Goal: Task Accomplishment & Management: Manage account settings

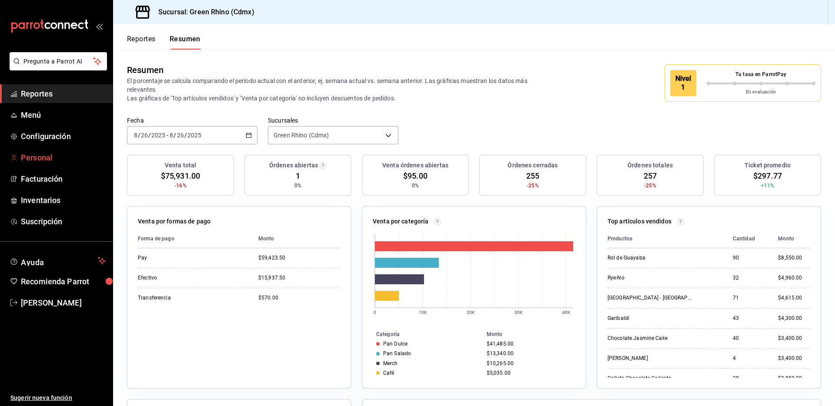
click at [76, 159] on span "Personal" at bounding box center [63, 158] width 85 height 12
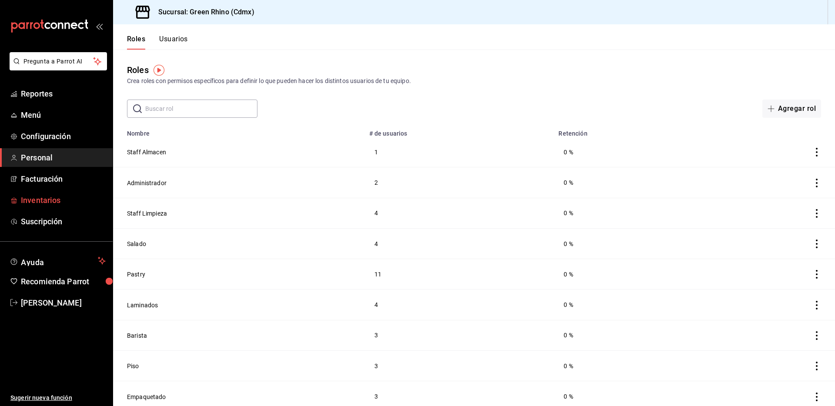
click at [63, 203] on span "Inventarios" at bounding box center [63, 200] width 85 height 12
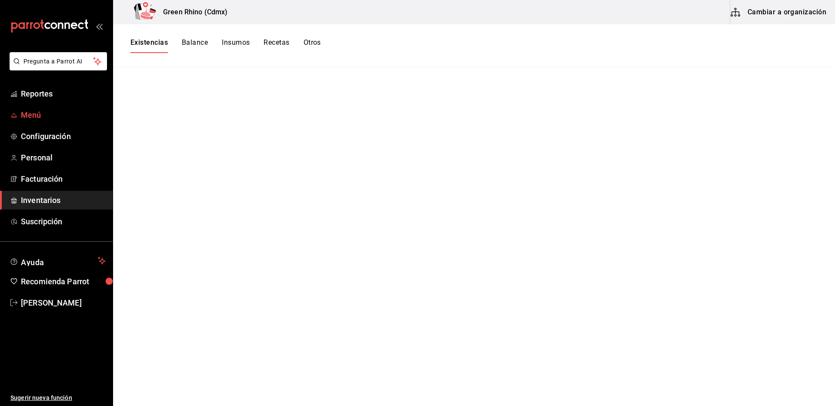
click at [36, 121] on link "Menú" at bounding box center [56, 115] width 113 height 19
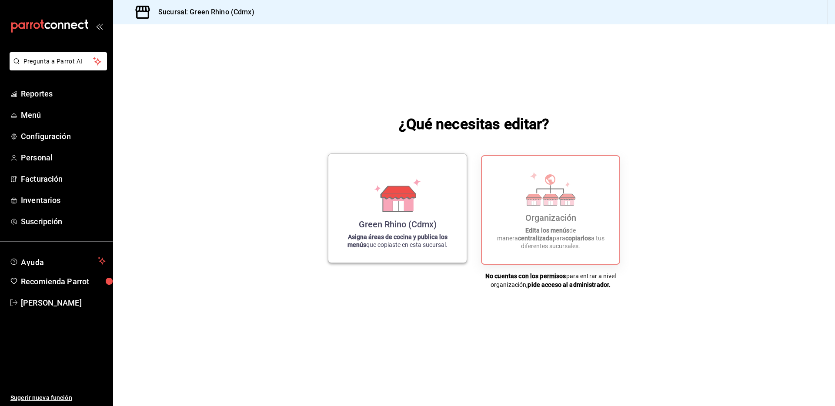
click at [410, 215] on div "Green Rhino (Cdmx) Asigna áreas de cocina y publica los menús que copiaste en e…" at bounding box center [397, 208] width 117 height 95
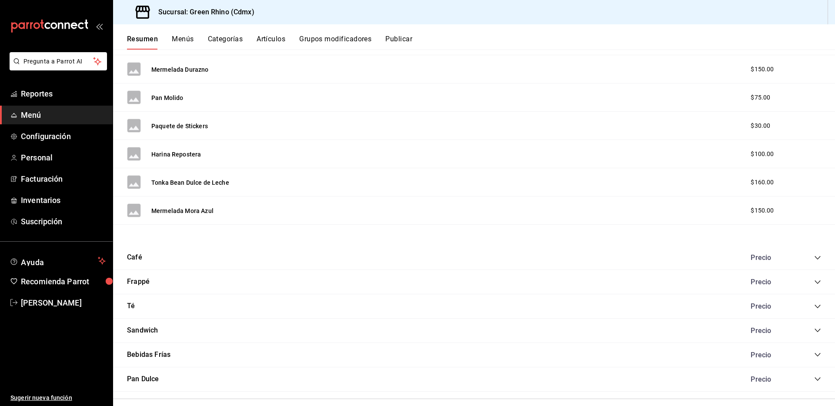
scroll to position [1697, 0]
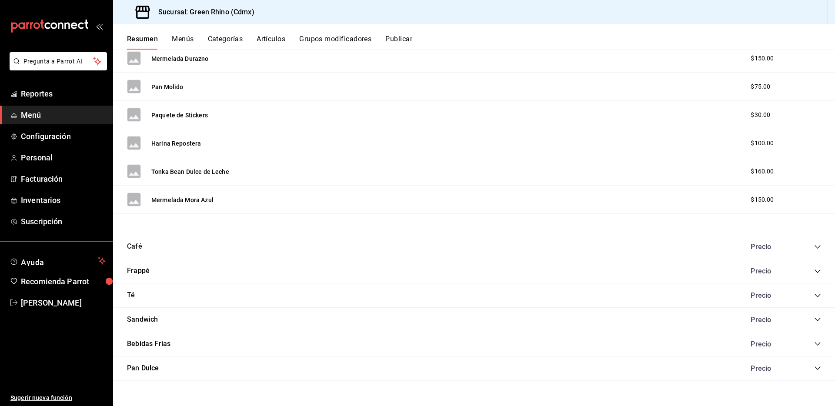
click at [748, 250] on div "Precio" at bounding box center [770, 247] width 56 height 8
click at [810, 243] on div "Precio" at bounding box center [781, 247] width 79 height 8
click at [815, 246] on icon "collapse-category-row" at bounding box center [818, 246] width 6 height 3
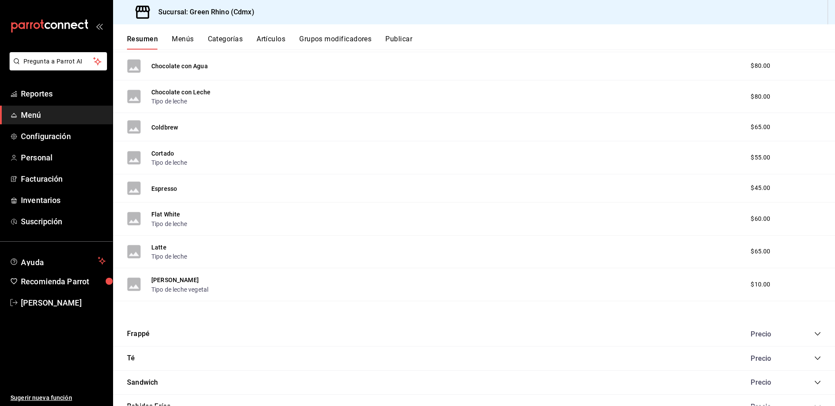
scroll to position [2056, 0]
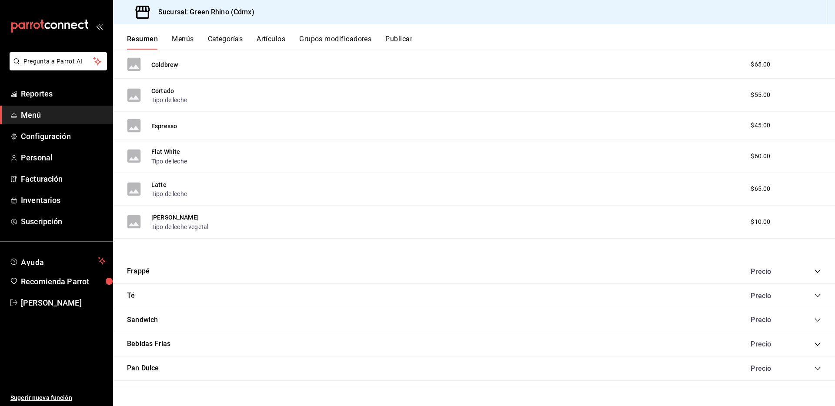
drag, startPoint x: 777, startPoint y: 320, endPoint x: 795, endPoint y: 322, distance: 18.8
click at [777, 320] on div "Precio" at bounding box center [770, 320] width 56 height 8
click at [816, 319] on icon "collapse-category-row" at bounding box center [817, 320] width 7 height 7
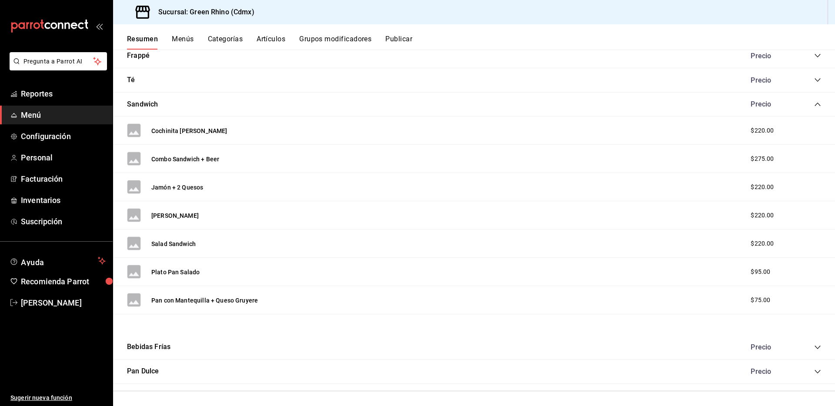
scroll to position [2275, 0]
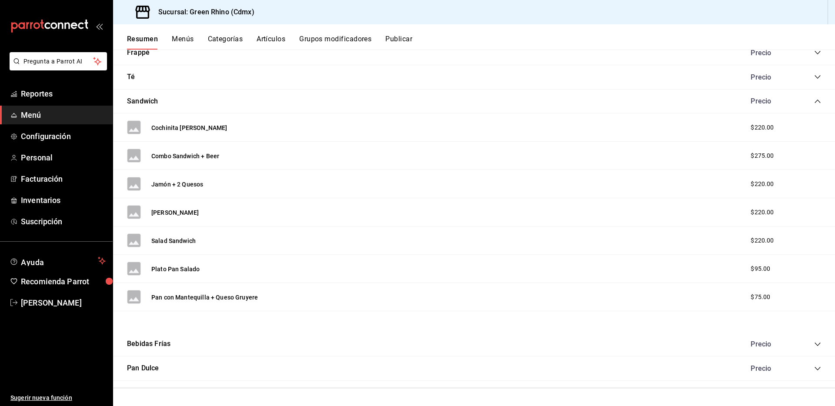
click at [815, 98] on icon "collapse-category-row" at bounding box center [817, 101] width 7 height 7
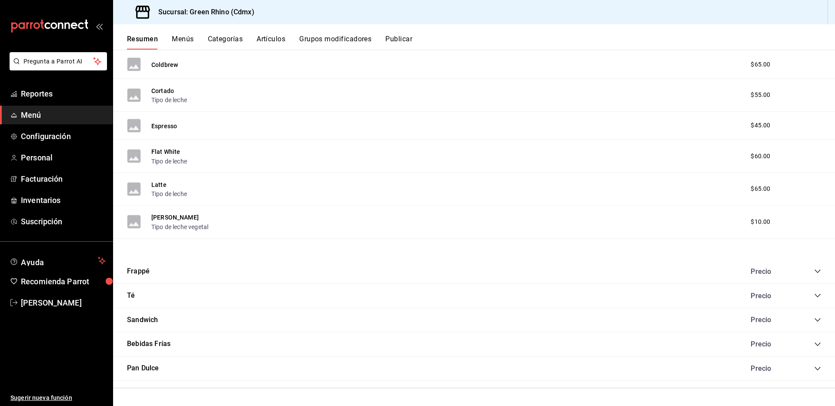
scroll to position [2056, 0]
click at [820, 273] on icon "collapse-category-row" at bounding box center [817, 271] width 7 height 7
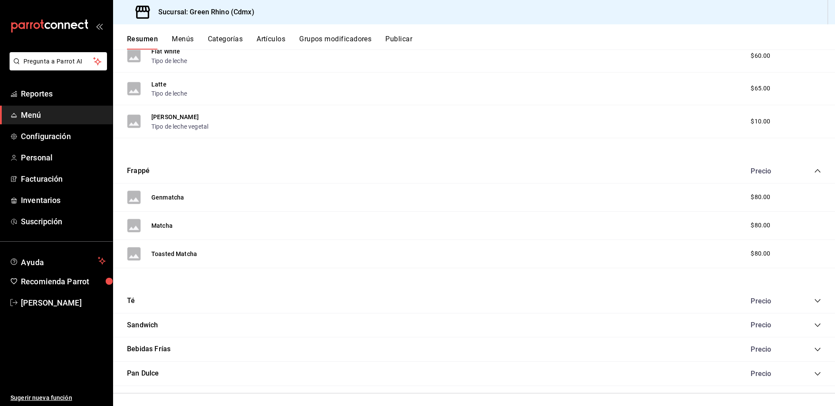
click at [816, 307] on div "Té Precio" at bounding box center [474, 301] width 722 height 24
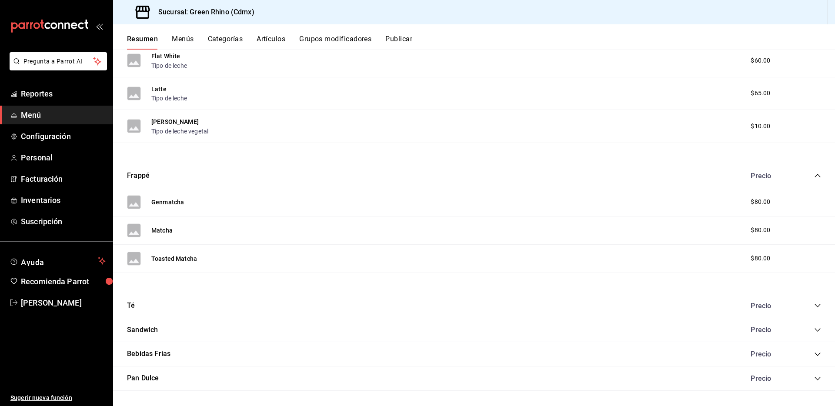
click at [816, 307] on icon "collapse-category-row" at bounding box center [817, 305] width 7 height 7
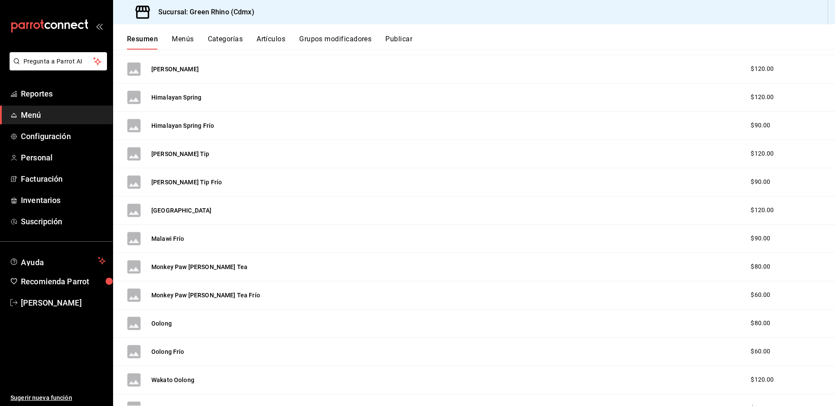
scroll to position [2861, 0]
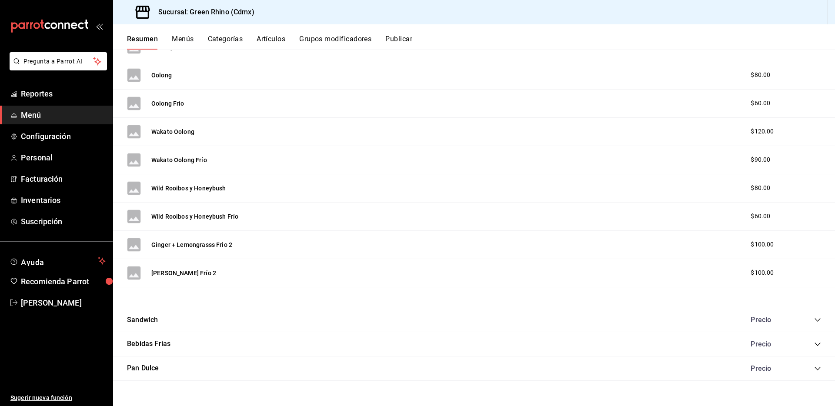
click at [818, 364] on div "Precio" at bounding box center [781, 368] width 79 height 8
click at [817, 364] on div "Precio" at bounding box center [781, 368] width 79 height 8
click at [822, 371] on div "Pan Dulce Precio" at bounding box center [474, 369] width 722 height 24
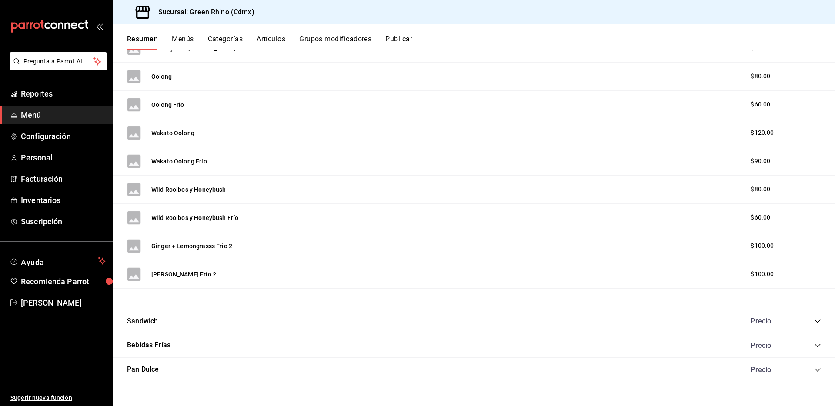
click at [818, 370] on icon "collapse-category-row" at bounding box center [817, 370] width 7 height 7
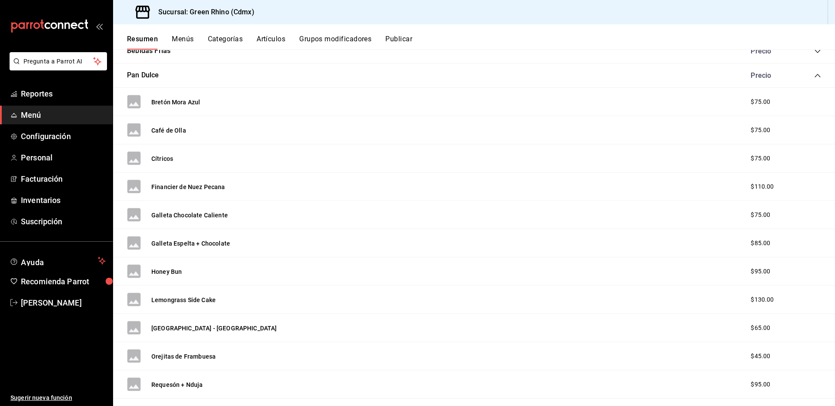
scroll to position [3111, 0]
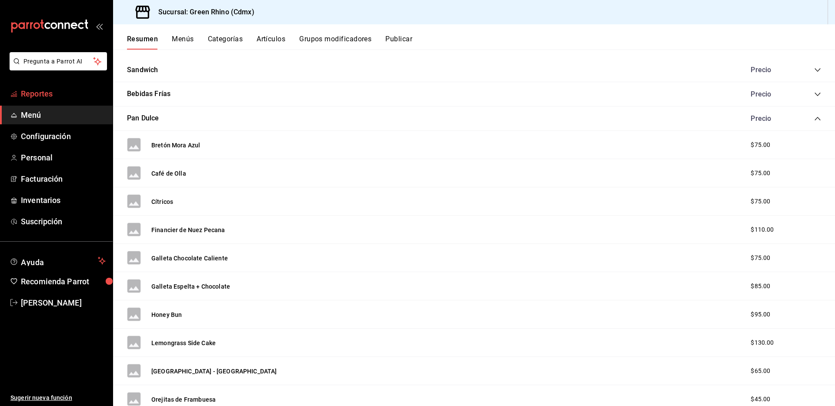
click at [48, 98] on span "Reportes" at bounding box center [63, 94] width 85 height 12
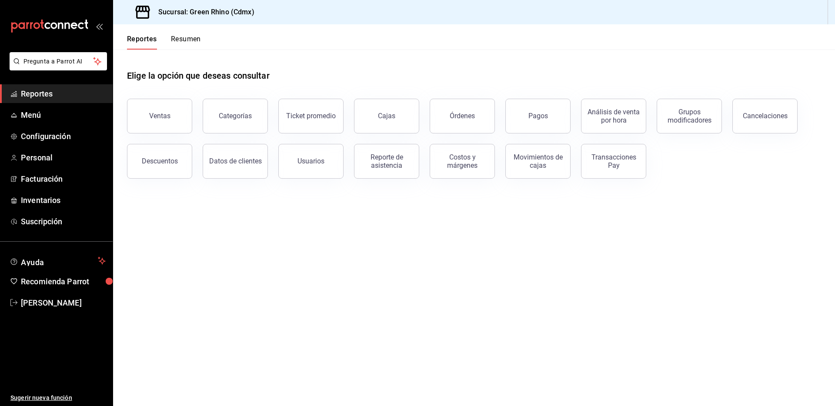
click at [200, 39] on button "Resumen" at bounding box center [186, 42] width 30 height 15
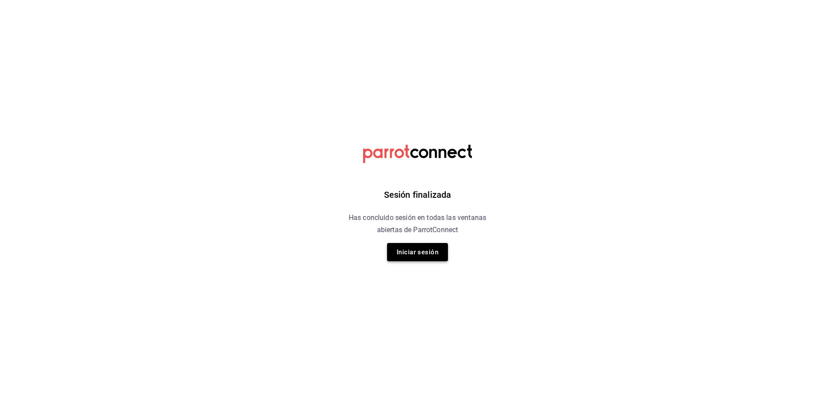
click at [434, 249] on button "Iniciar sesión" at bounding box center [417, 252] width 61 height 18
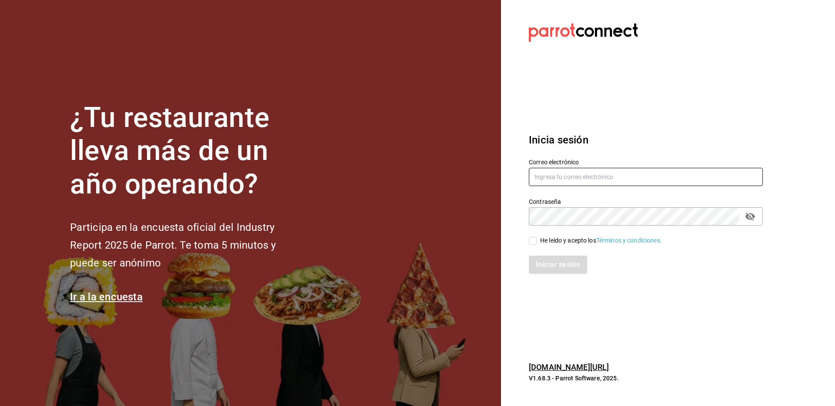
drag, startPoint x: 554, startPoint y: 197, endPoint x: 551, endPoint y: 180, distance: 17.2
click at [554, 193] on div "Contraseña Contraseña" at bounding box center [640, 206] width 244 height 38
click at [551, 179] on input "text" at bounding box center [646, 177] width 234 height 18
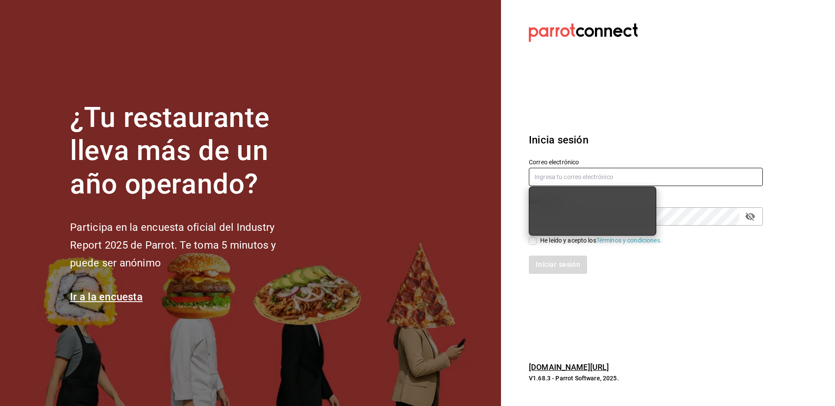
click at [555, 179] on input "text" at bounding box center [646, 177] width 234 height 18
type input "julian@greenrhino.mx"
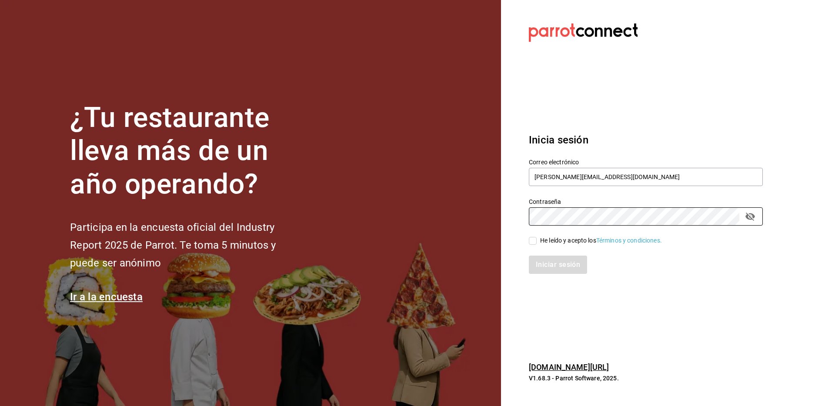
drag, startPoint x: 718, startPoint y: 309, endPoint x: 671, endPoint y: 263, distance: 65.2
click at [717, 308] on section "Datos incorrectos. Verifica que tu Correo o Contraseña estén bien escritos. Ini…" at bounding box center [642, 203] width 283 height 406
click at [539, 238] on span "He leído y acepto los Términos y condiciones." at bounding box center [599, 240] width 125 height 9
click at [537, 238] on input "He leído y acepto los Términos y condiciones." at bounding box center [533, 241] width 8 height 8
checkbox input "true"
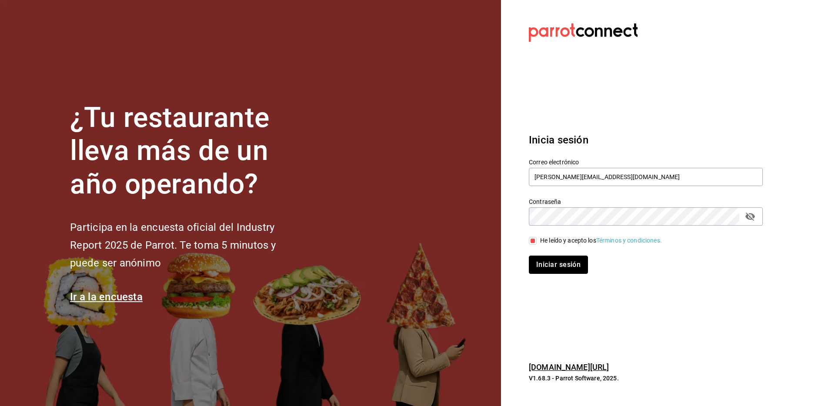
click at [545, 262] on button "Iniciar sesión" at bounding box center [558, 265] width 59 height 18
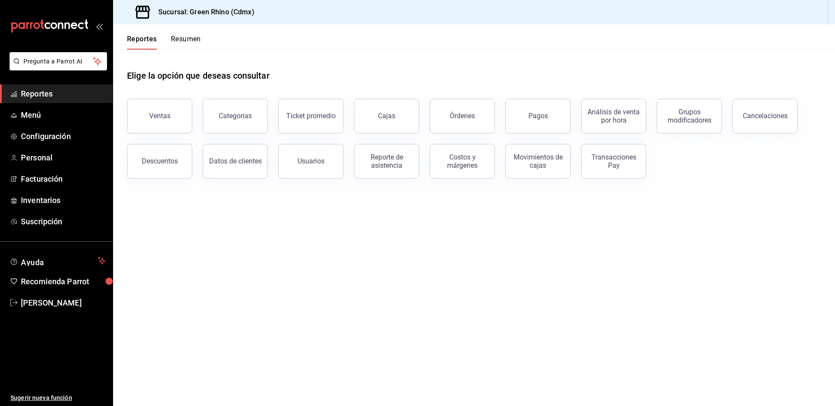
click at [190, 45] on button "Resumen" at bounding box center [186, 42] width 30 height 15
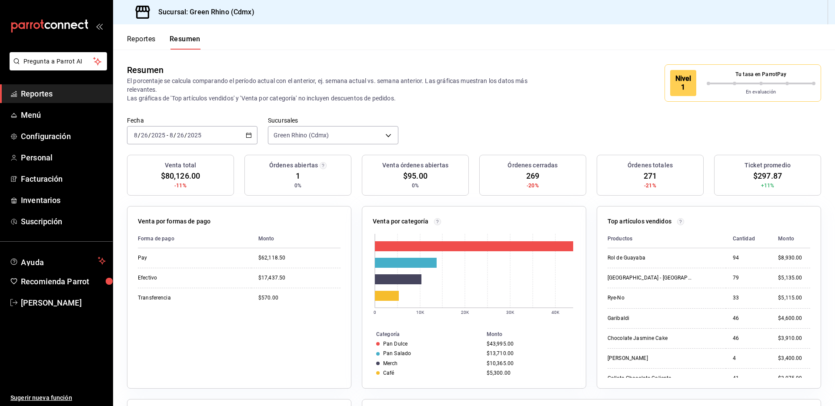
click at [144, 40] on button "Reportes" at bounding box center [141, 42] width 29 height 15
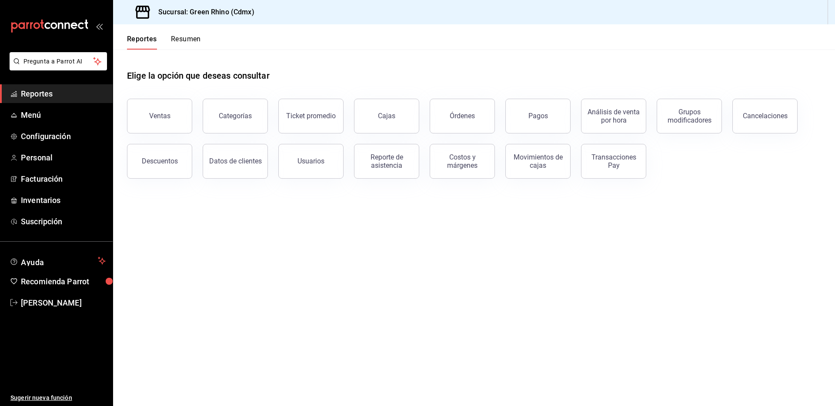
click at [146, 40] on button "Reportes" at bounding box center [142, 42] width 30 height 15
click at [196, 41] on button "Resumen" at bounding box center [186, 42] width 30 height 15
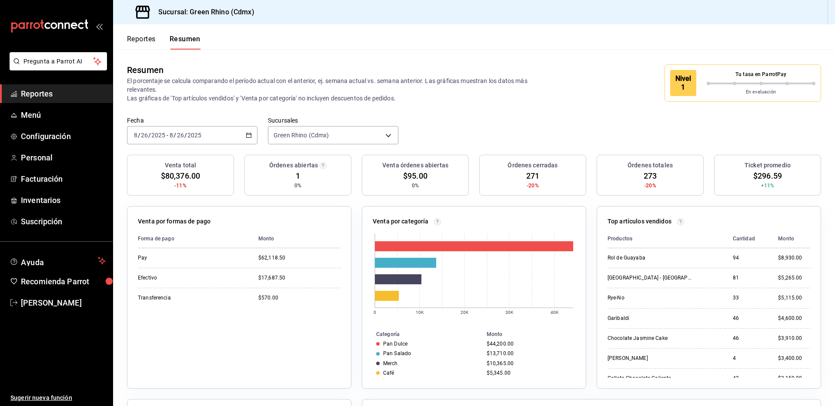
click at [524, 118] on div "Fecha 2025-08-26 8 / 26 / 2025 - 2025-08-26 8 / 26 / 2025 Sucursales Green Rhin…" at bounding box center [474, 136] width 722 height 38
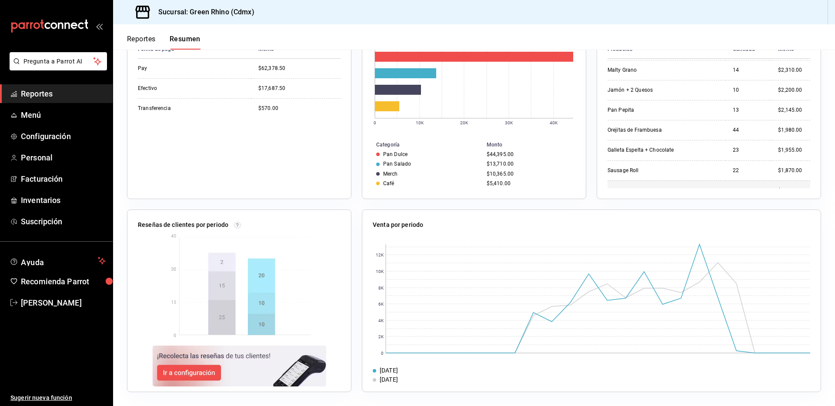
scroll to position [271, 0]
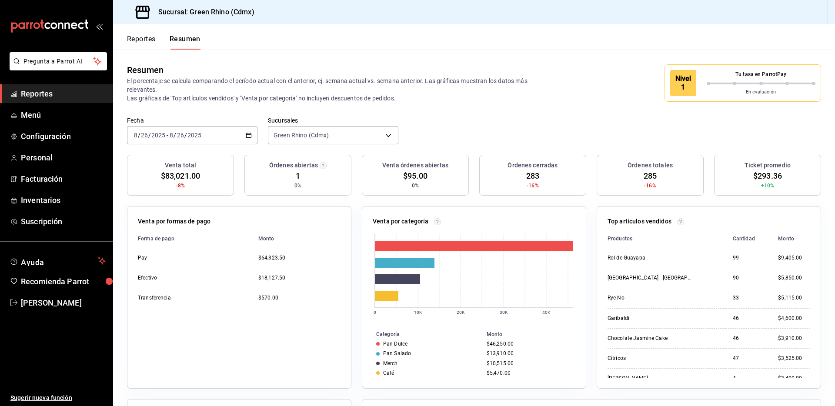
click at [710, 87] on div "En evaluación" at bounding box center [761, 90] width 109 height 11
